Goal: Task Accomplishment & Management: Use online tool/utility

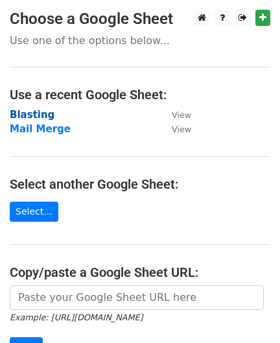
click at [38, 119] on strong "Blasting" at bounding box center [32, 115] width 45 height 12
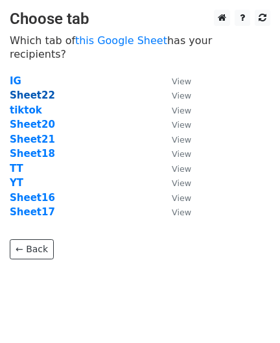
click at [32, 89] on strong "Sheet22" at bounding box center [32, 95] width 45 height 12
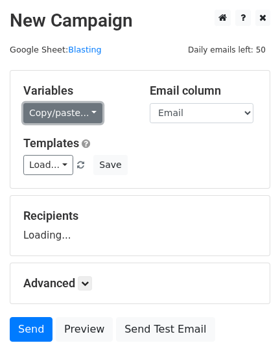
click at [57, 112] on link "Copy/paste..." at bounding box center [62, 113] width 79 height 20
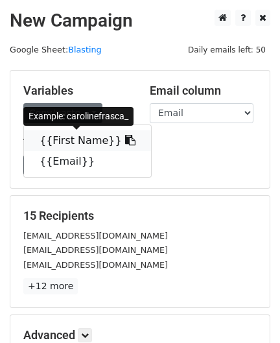
click at [84, 137] on link "{{First Name}}" at bounding box center [87, 140] width 127 height 21
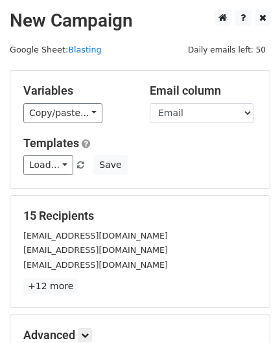
scroll to position [160, 0]
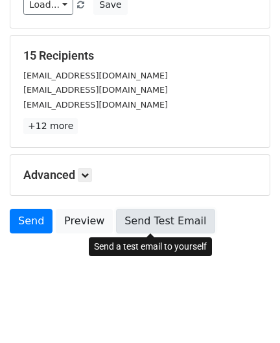
click at [186, 225] on link "Send Test Email" at bounding box center [165, 221] width 98 height 25
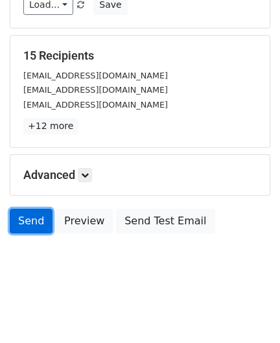
click at [24, 214] on link "Send" at bounding box center [31, 221] width 43 height 25
